Goal: Information Seeking & Learning: Learn about a topic

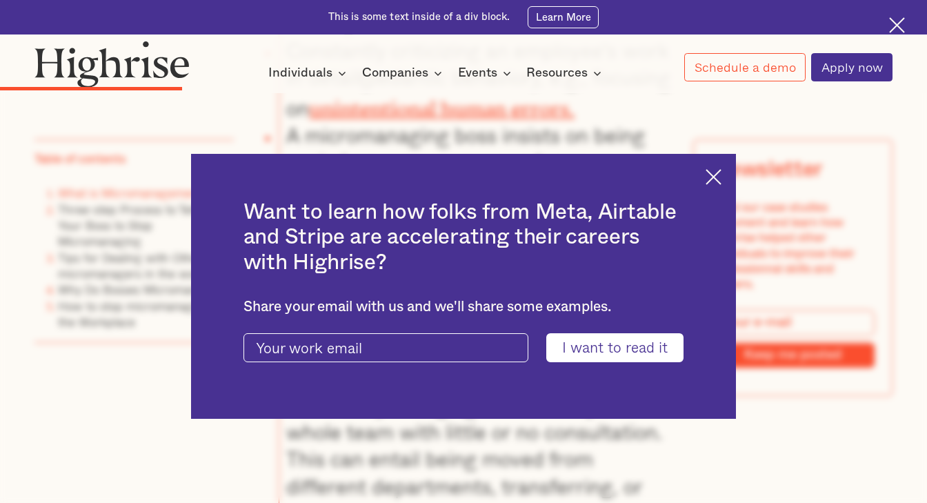
scroll to position [2846, 0]
click at [711, 172] on img at bounding box center [714, 177] width 16 height 16
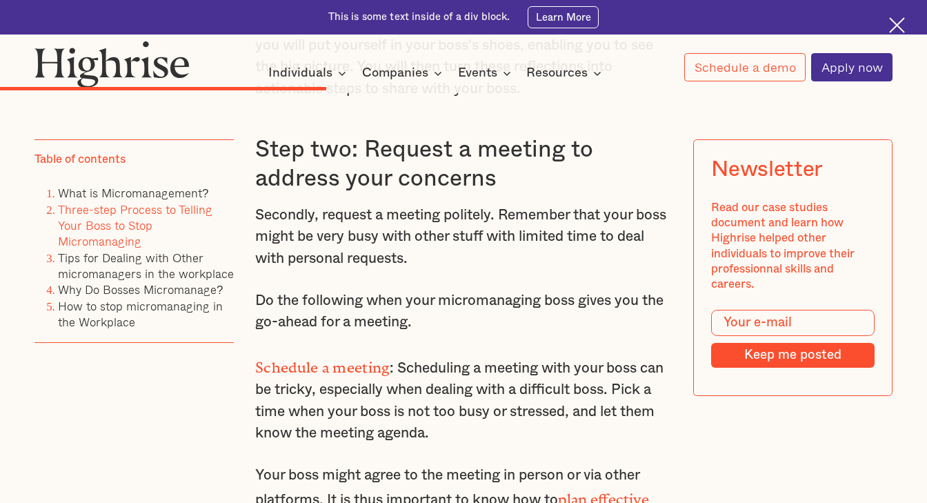
scroll to position [4444, 0]
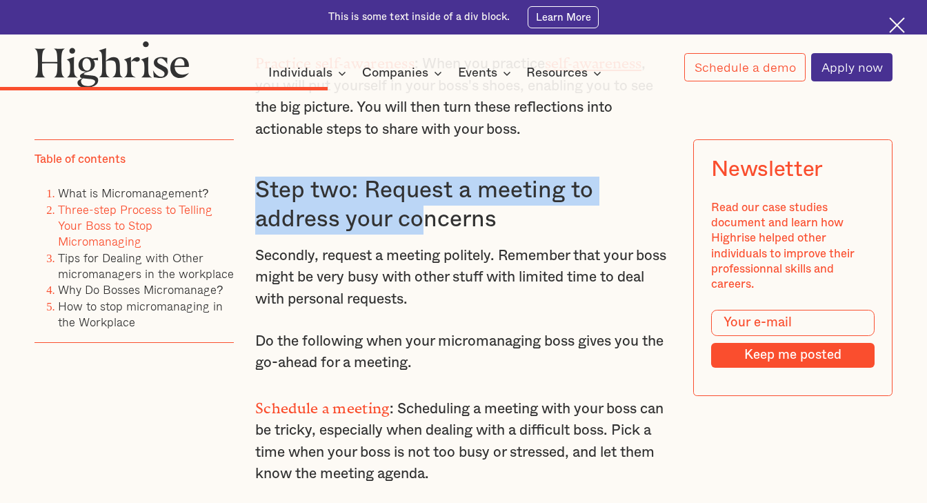
drag, startPoint x: 366, startPoint y: 128, endPoint x: 418, endPoint y: 166, distance: 64.7
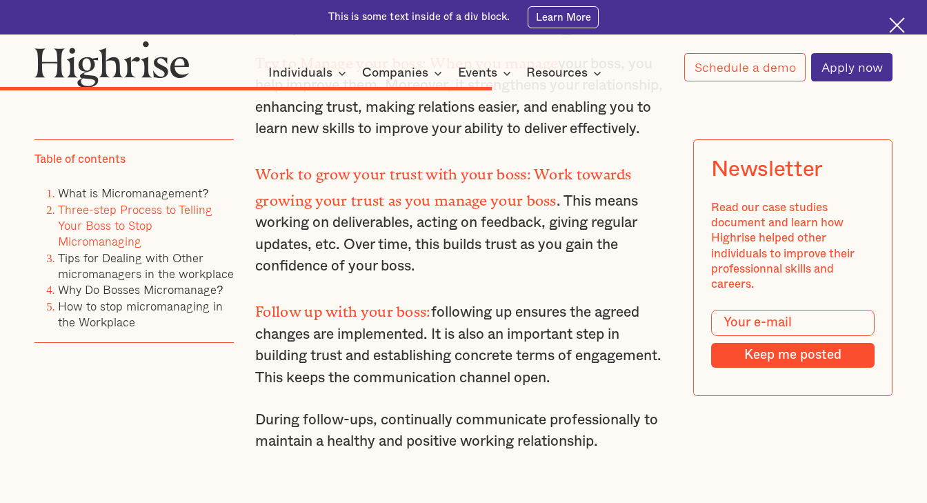
scroll to position [6309, 0]
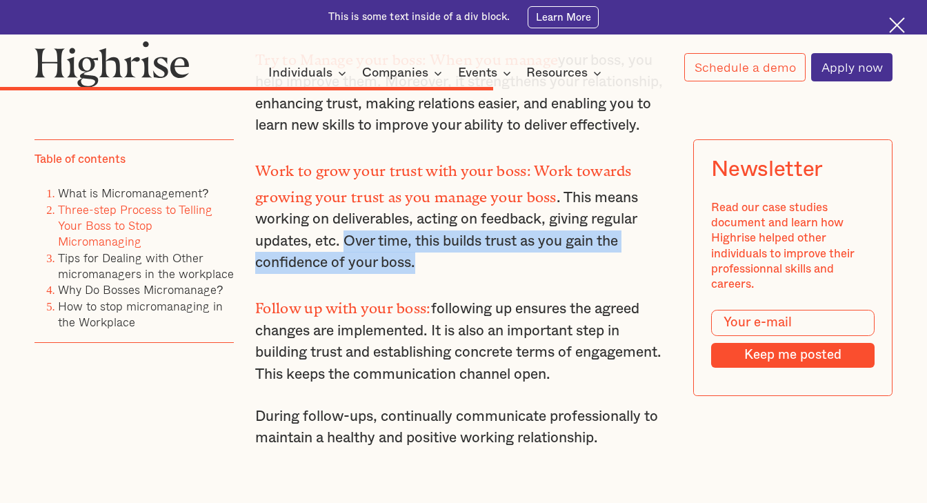
drag, startPoint x: 360, startPoint y: 177, endPoint x: 460, endPoint y: 192, distance: 101.3
click at [460, 192] on p "Work to grow your trust with your boss: Work towards growing your trust as you …" at bounding box center [463, 215] width 417 height 117
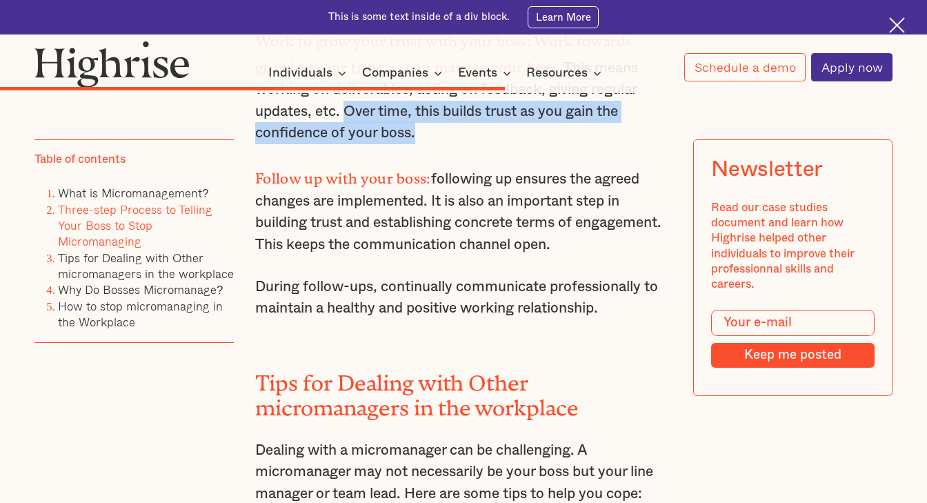
scroll to position [6441, 0]
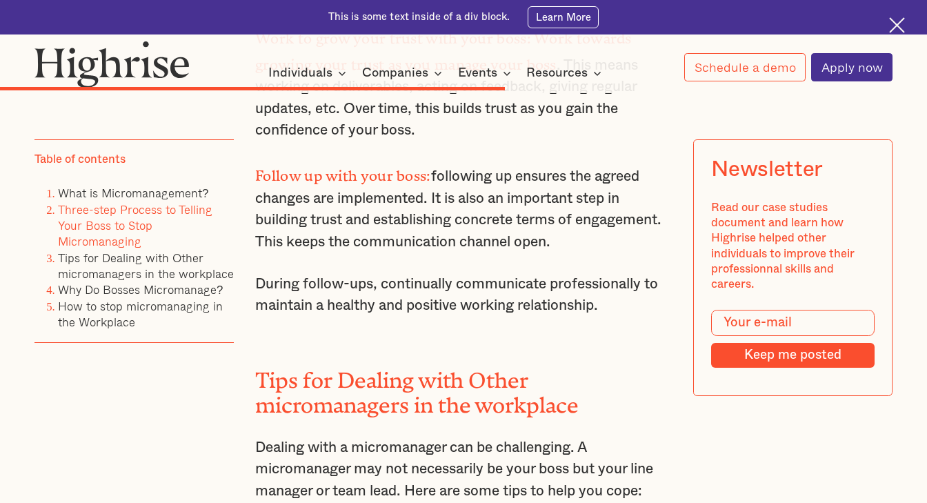
drag, startPoint x: 338, startPoint y: 137, endPoint x: 413, endPoint y: 170, distance: 82.2
click at [414, 170] on p "Follow up with your boss: following up ensures the agreed changes are implement…" at bounding box center [463, 206] width 417 height 91
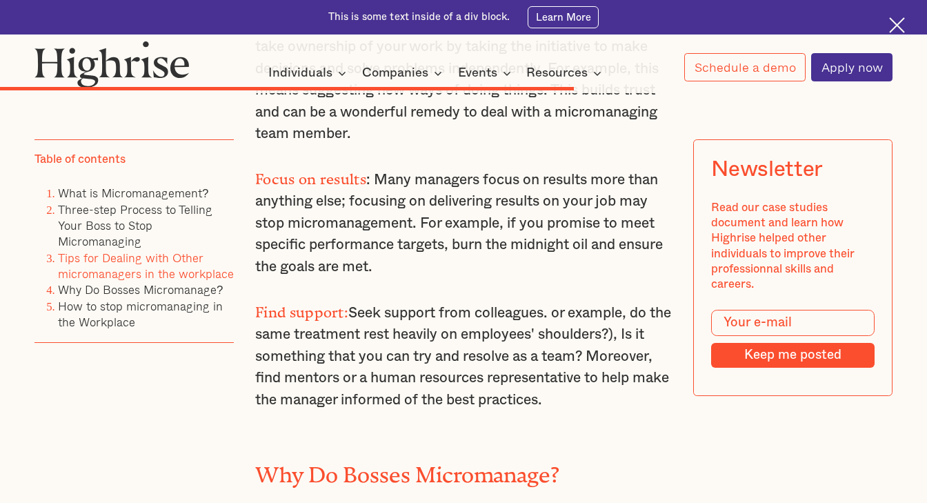
scroll to position [7205, 0]
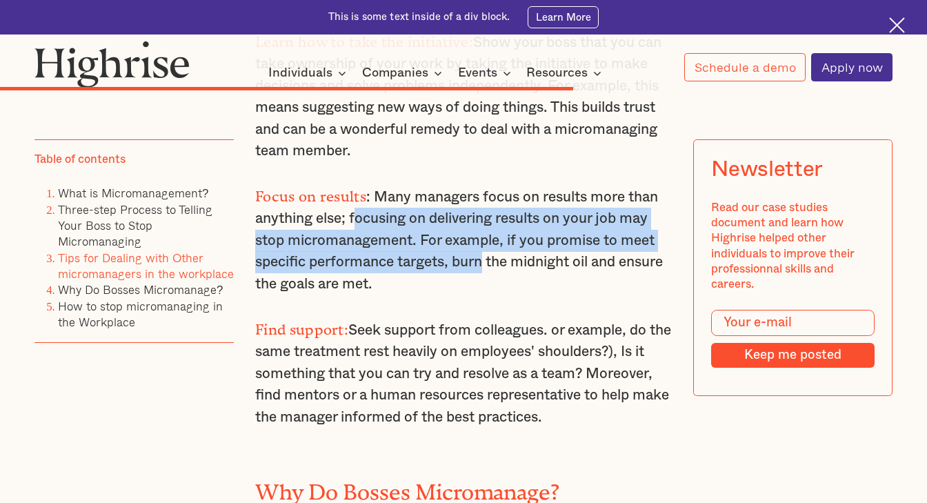
drag, startPoint x: 357, startPoint y: 128, endPoint x: 488, endPoint y: 186, distance: 143.6
click at [488, 186] on p "Focus on results : Many managers focus on results more than anything else; focu…" at bounding box center [463, 238] width 417 height 113
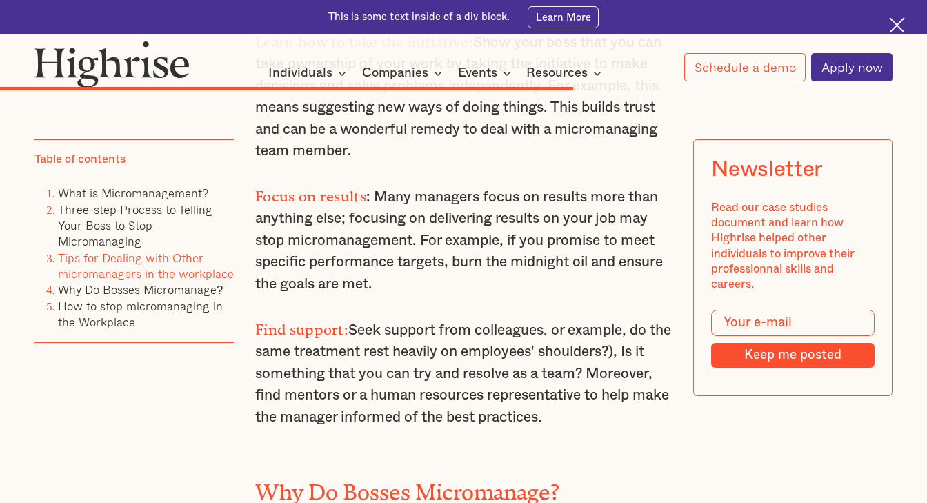
click at [482, 315] on p "Find support: Seek support from colleagues. or example, do the same treatment r…" at bounding box center [463, 371] width 417 height 113
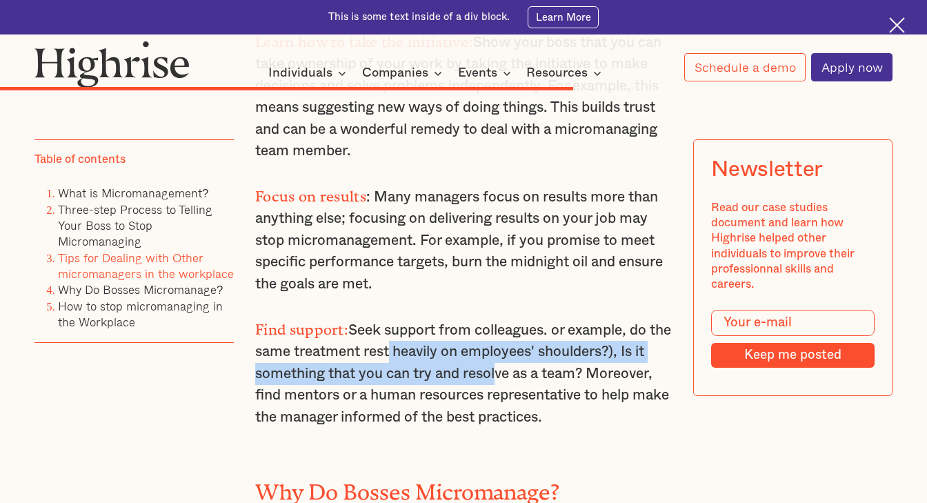
drag, startPoint x: 415, startPoint y: 266, endPoint x: 506, endPoint y: 284, distance: 92.8
click at [506, 315] on p "Find support: Seek support from colleagues. or example, do the same treatment r…" at bounding box center [463, 371] width 417 height 113
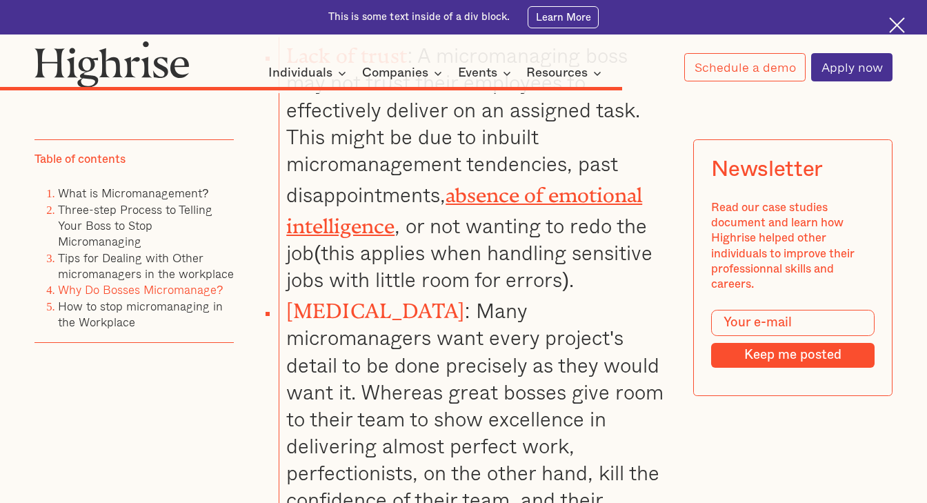
scroll to position [7760, 0]
